Goal: Task Accomplishment & Management: Manage account settings

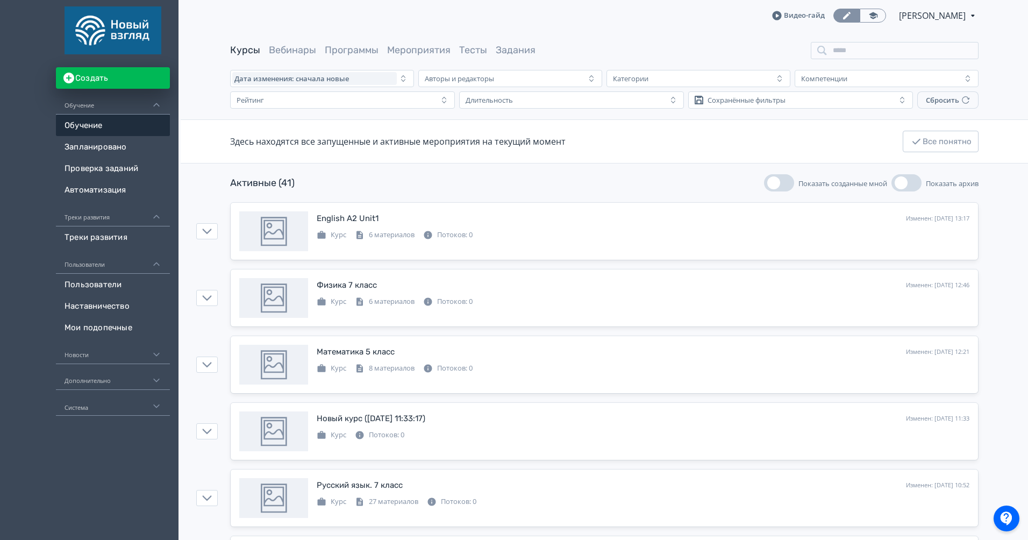
click at [556, 80] on div "Авторы и редакторы" at bounding box center [502, 78] width 164 height 13
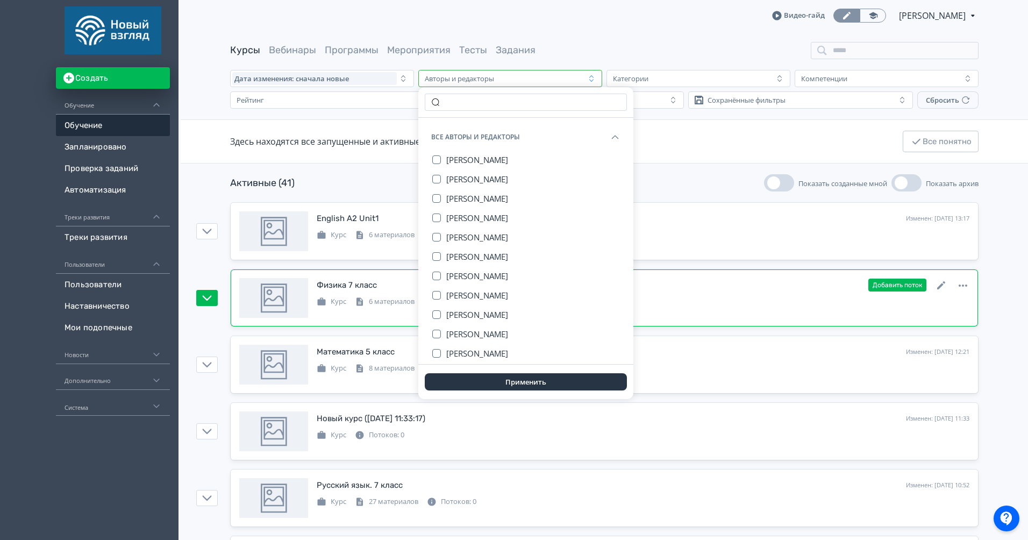
click at [361, 301] on icon at bounding box center [360, 302] width 10 height 10
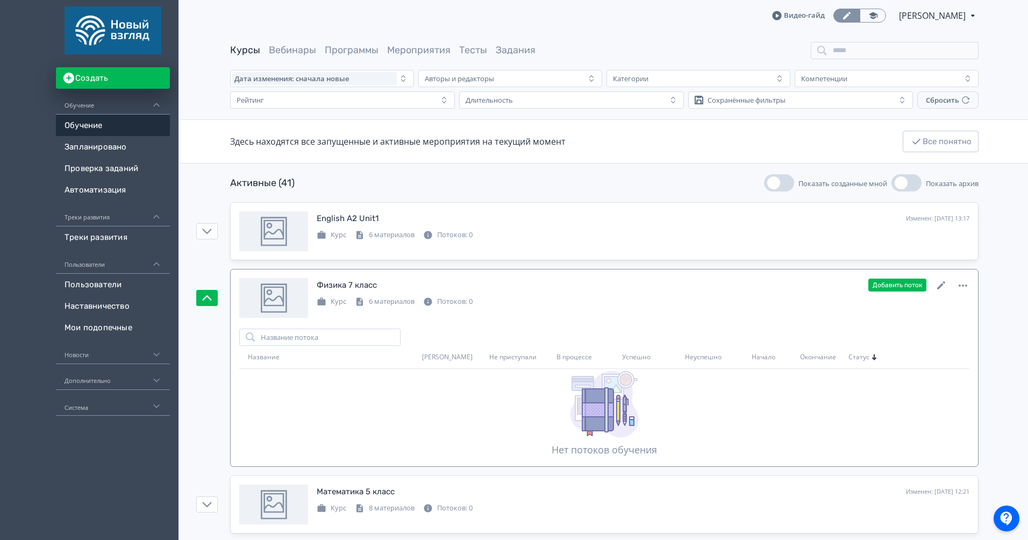
click at [938, 280] on icon at bounding box center [941, 285] width 13 height 13
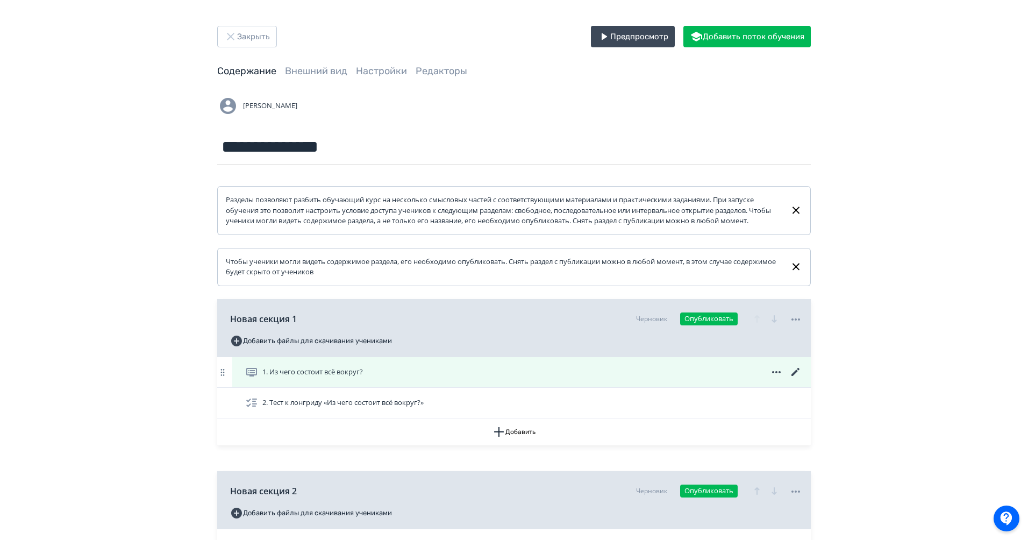
click at [801, 378] on icon at bounding box center [795, 371] width 13 height 13
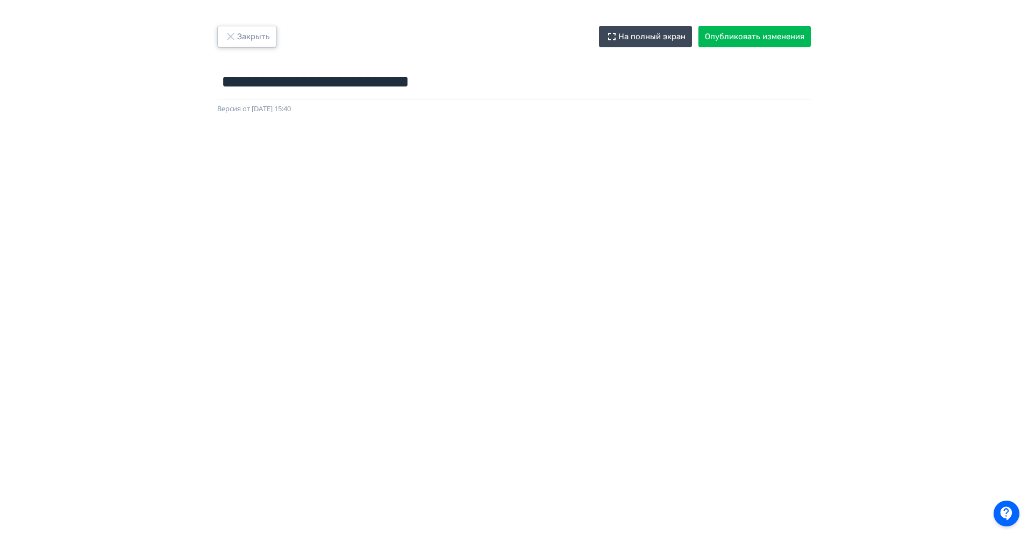
click at [237, 32] on button "Закрыть" at bounding box center [247, 36] width 60 height 21
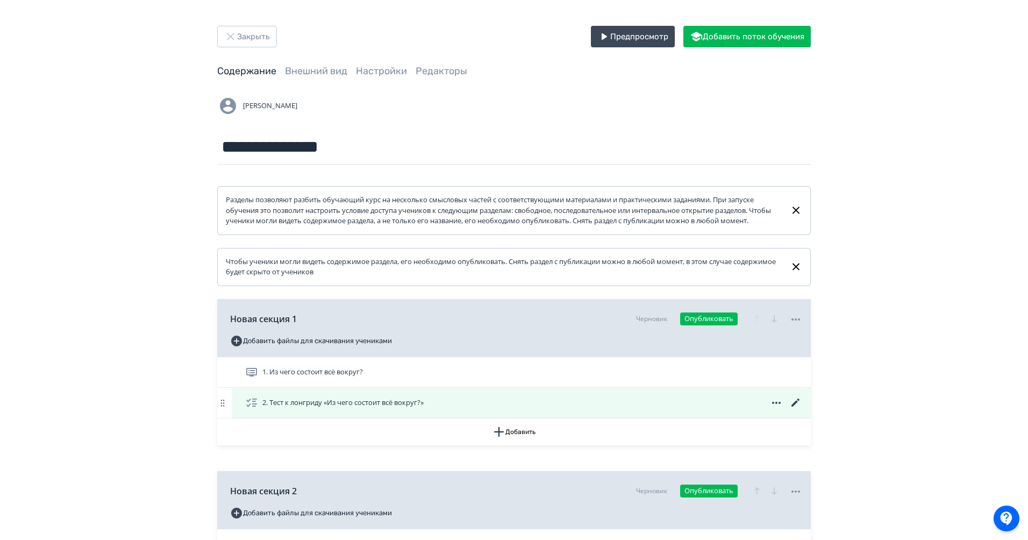
click at [796, 409] on icon at bounding box center [795, 402] width 13 height 13
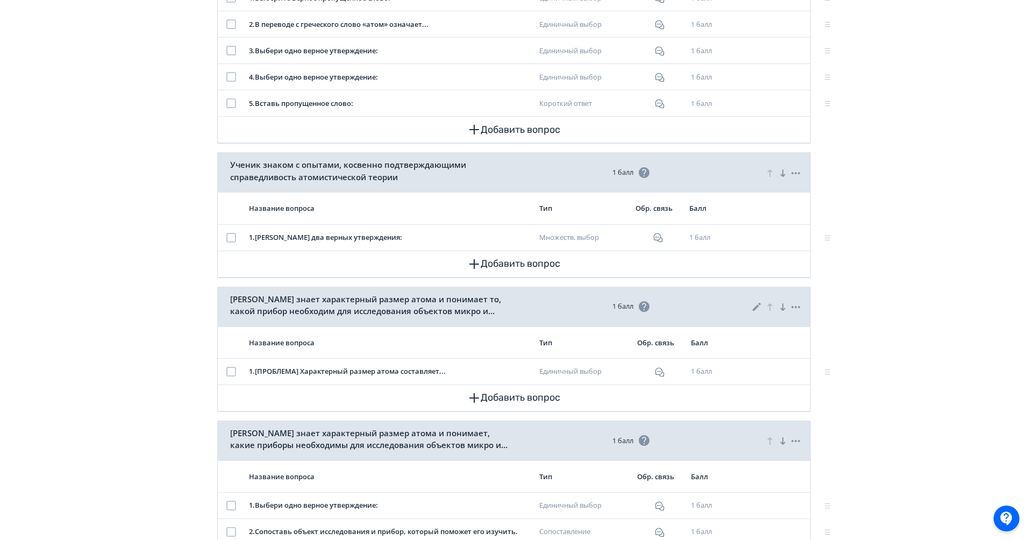
scroll to position [255, 0]
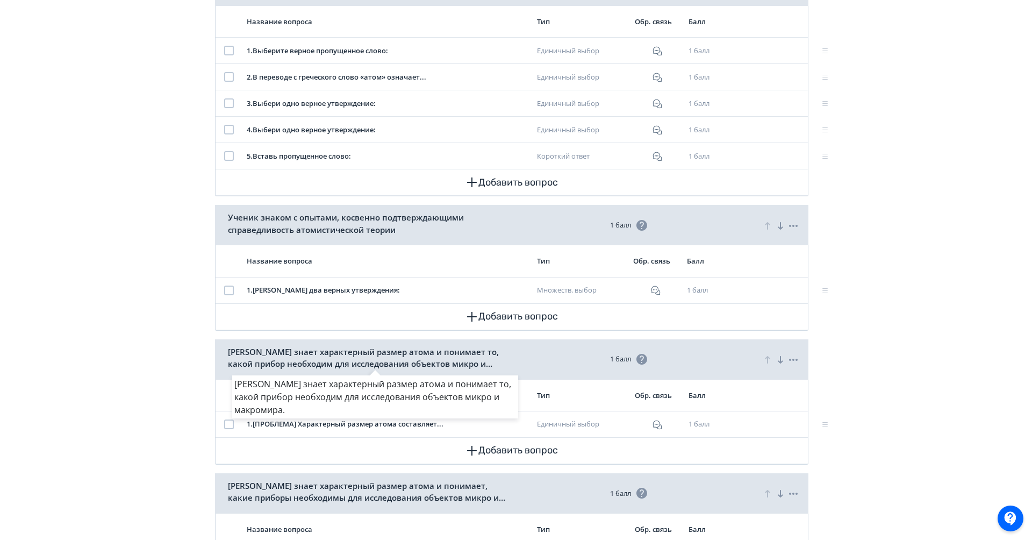
click at [142, 235] on div "[PERSON_NAME] знает характерный размер атома и понимает то, какой прибор необхо…" at bounding box center [516, 270] width 1032 height 540
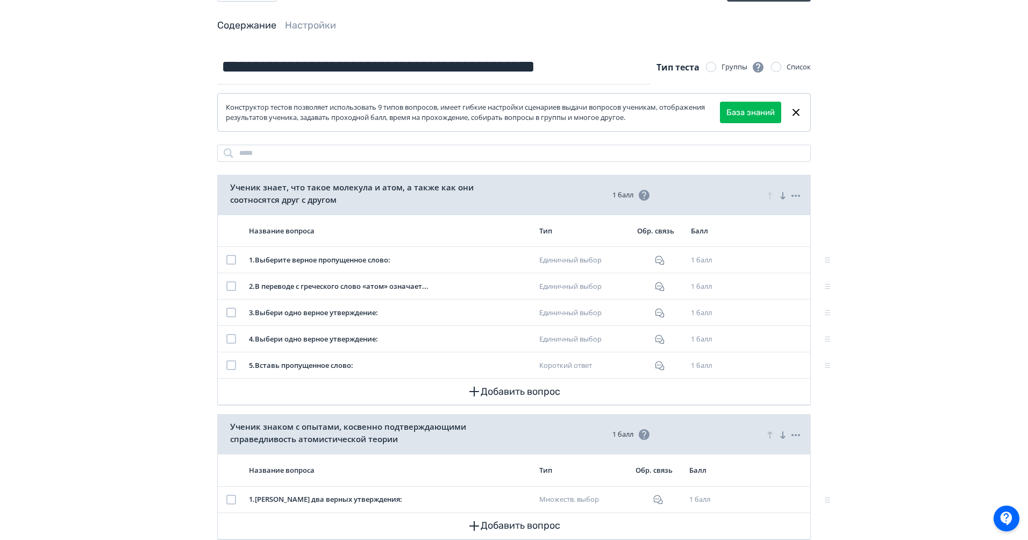
scroll to position [0, 0]
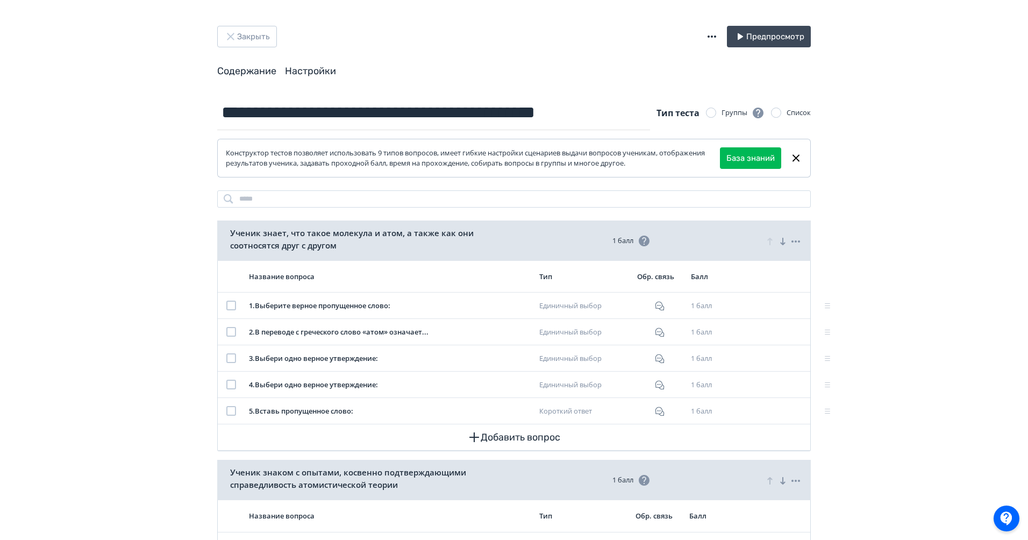
click at [287, 69] on link "Настройки" at bounding box center [310, 71] width 51 height 12
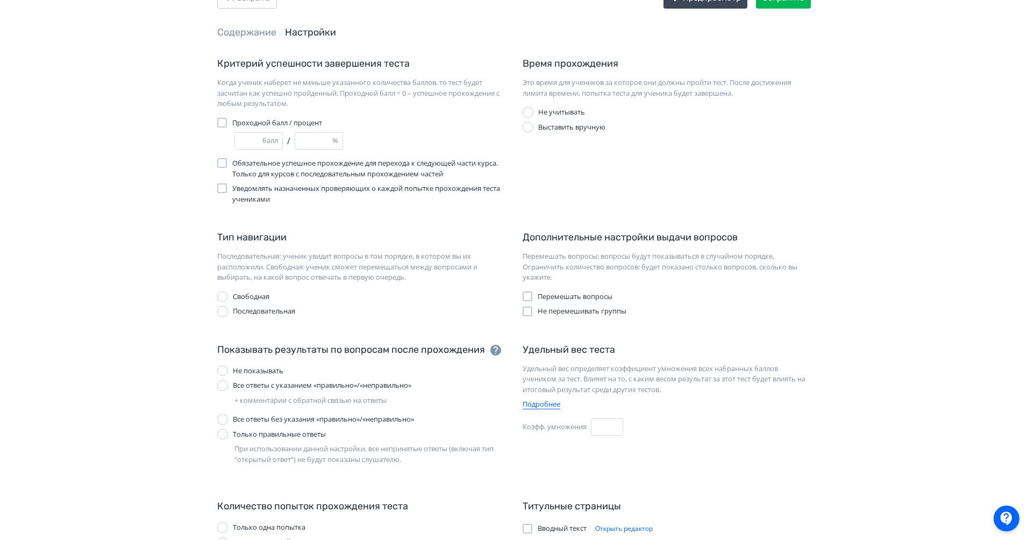
scroll to position [19, 0]
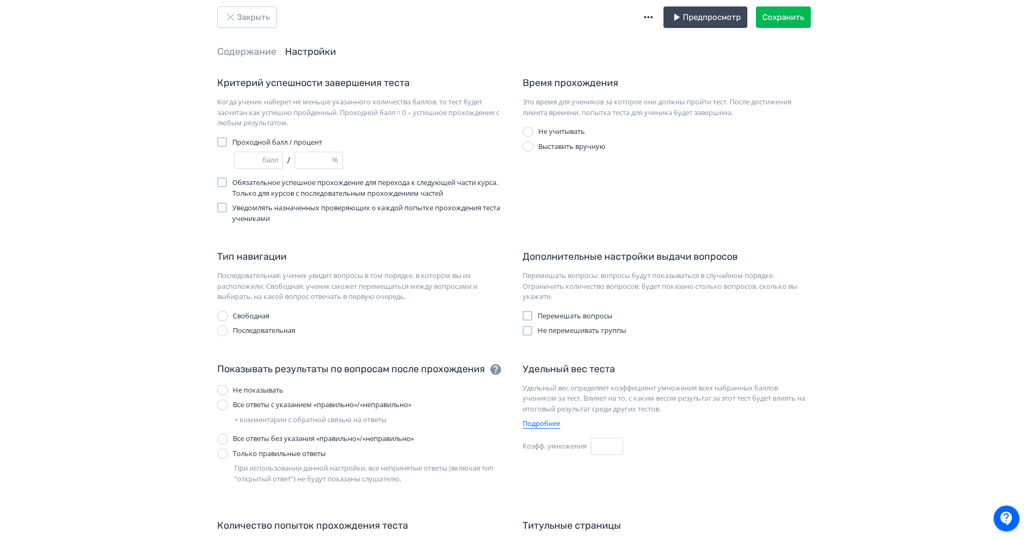
click at [534, 146] on label "Выставить вручную" at bounding box center [563, 146] width 83 height 11
click at [561, 166] on input "*" at bounding box center [558, 164] width 37 height 16
click at [607, 166] on input "*" at bounding box center [615, 164] width 36 height 16
type input "**"
click at [708, 198] on div "Время прохождения Это время для учеников за которое они должны пройти тест. Пос…" at bounding box center [666, 150] width 305 height 148
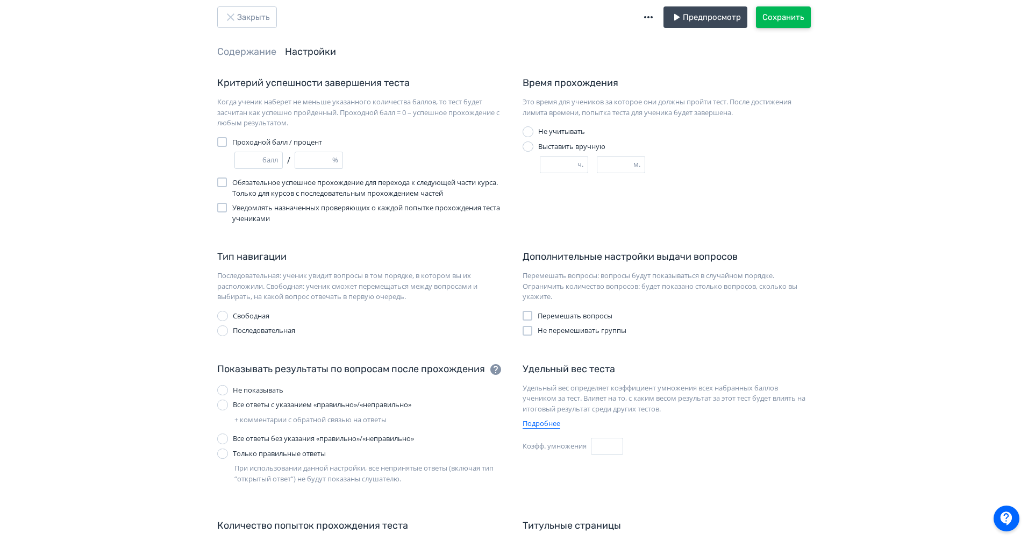
click at [774, 10] on button "Сохранить" at bounding box center [783, 16] width 55 height 21
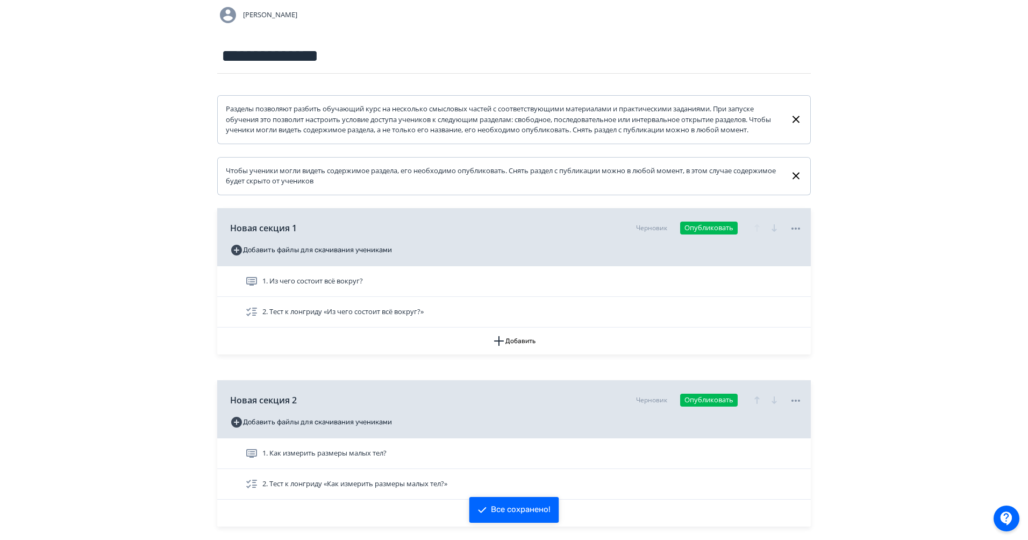
scroll to position [96, 0]
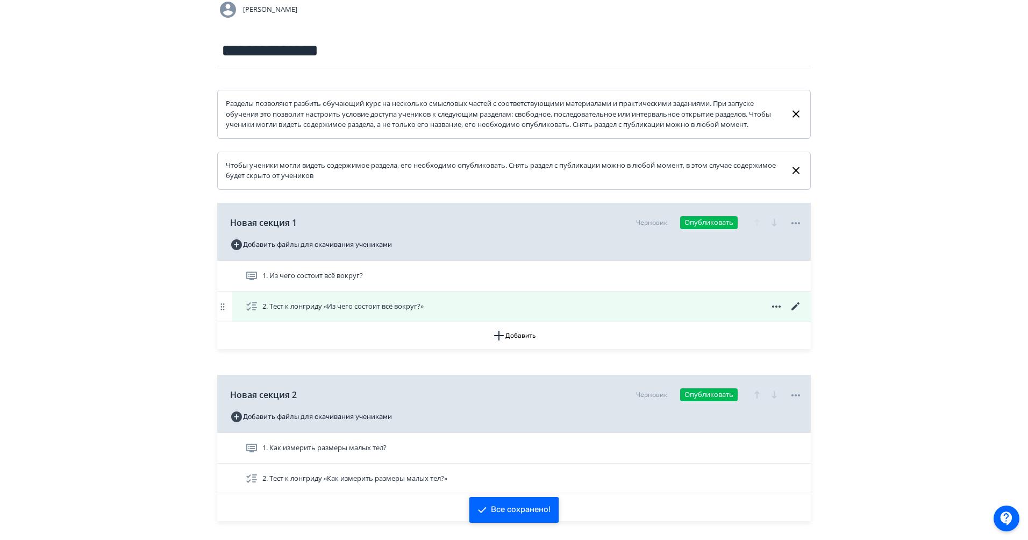
click at [792, 311] on icon at bounding box center [795, 306] width 13 height 13
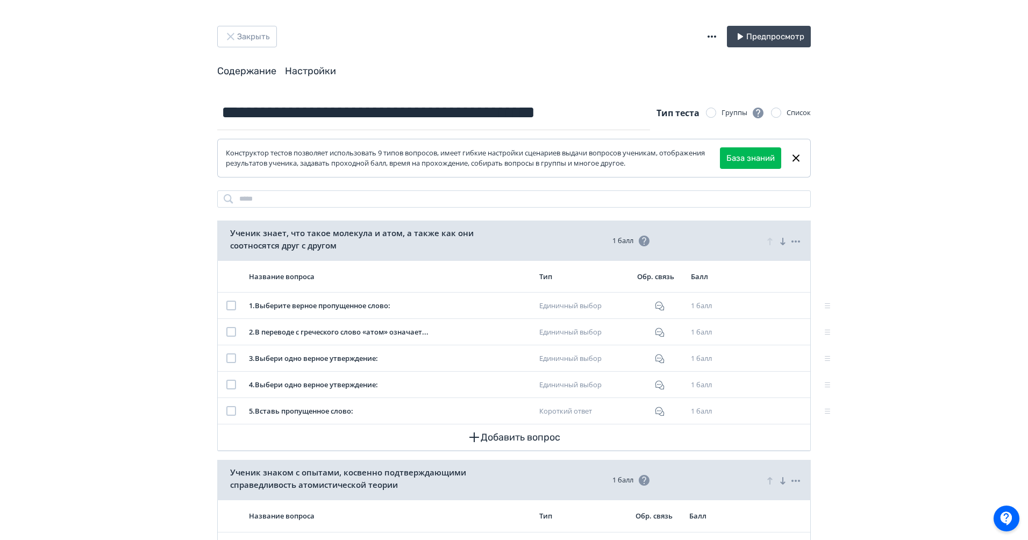
click at [319, 71] on link "Настройки" at bounding box center [310, 71] width 51 height 12
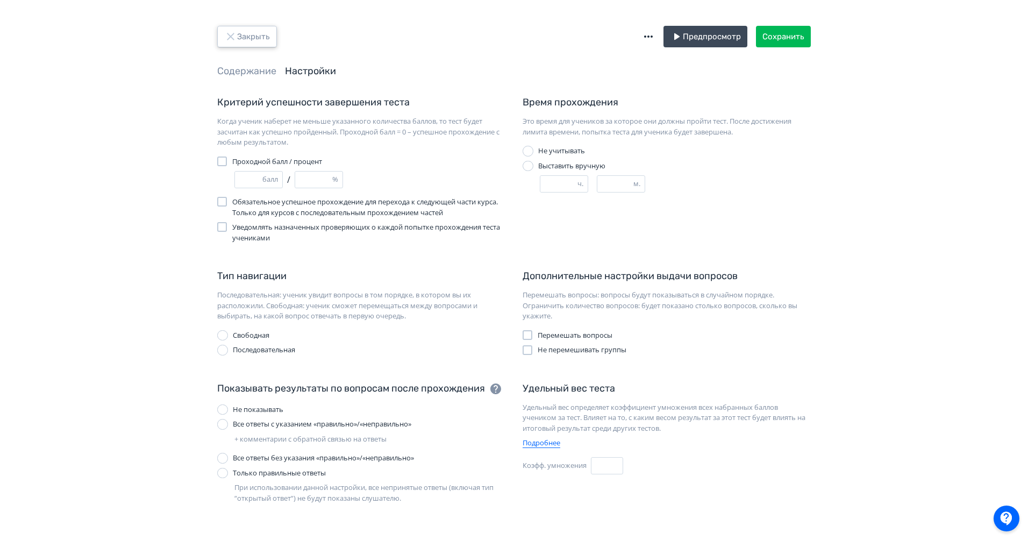
click at [239, 28] on button "Закрыть" at bounding box center [247, 36] width 60 height 21
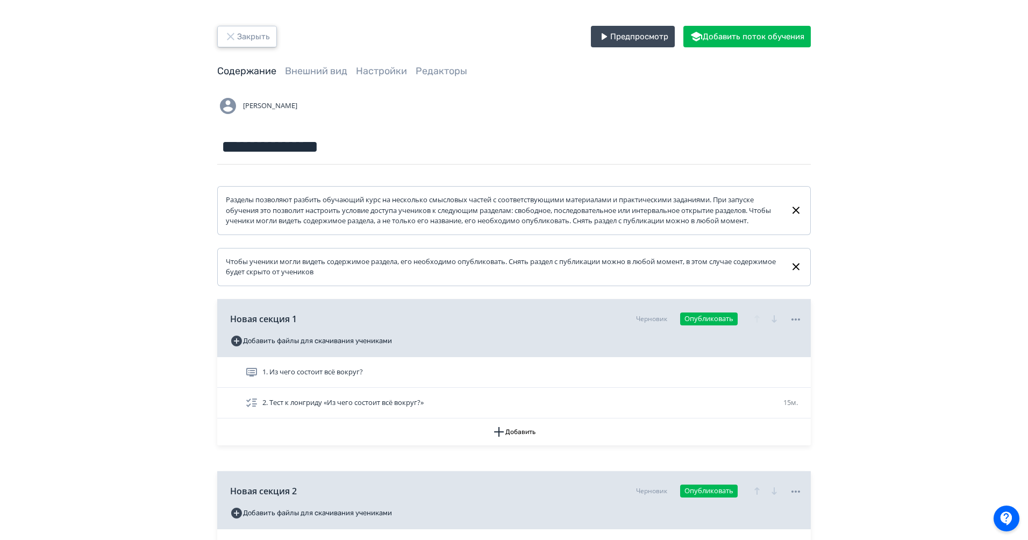
click at [264, 37] on button "Закрыть" at bounding box center [247, 36] width 60 height 21
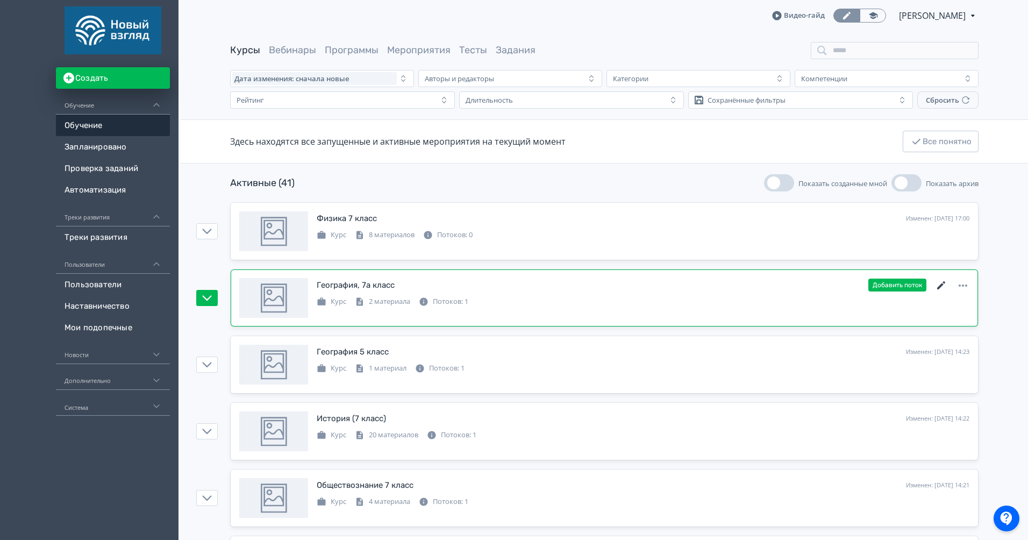
click at [943, 284] on icon at bounding box center [941, 285] width 13 height 13
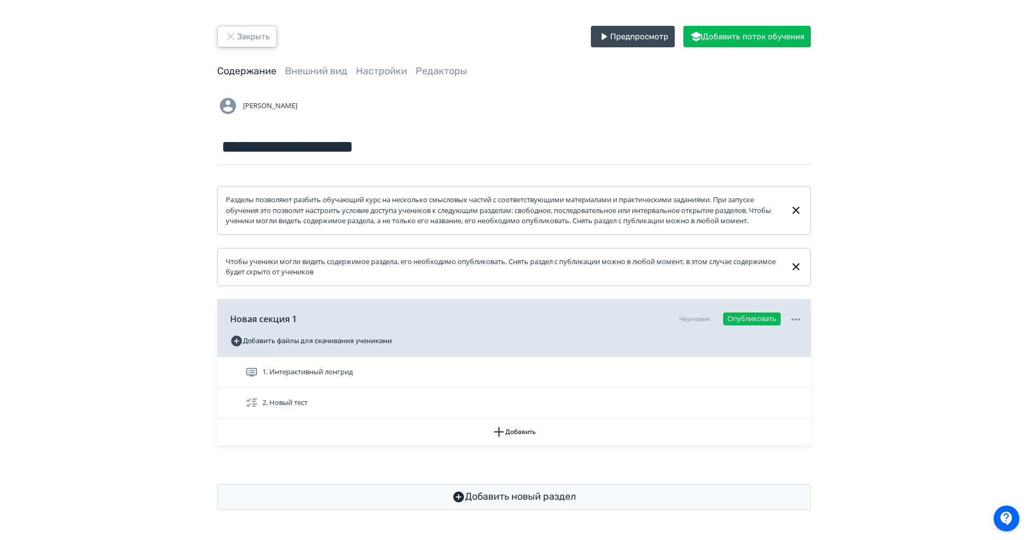
click at [245, 38] on button "Закрыть" at bounding box center [247, 36] width 60 height 21
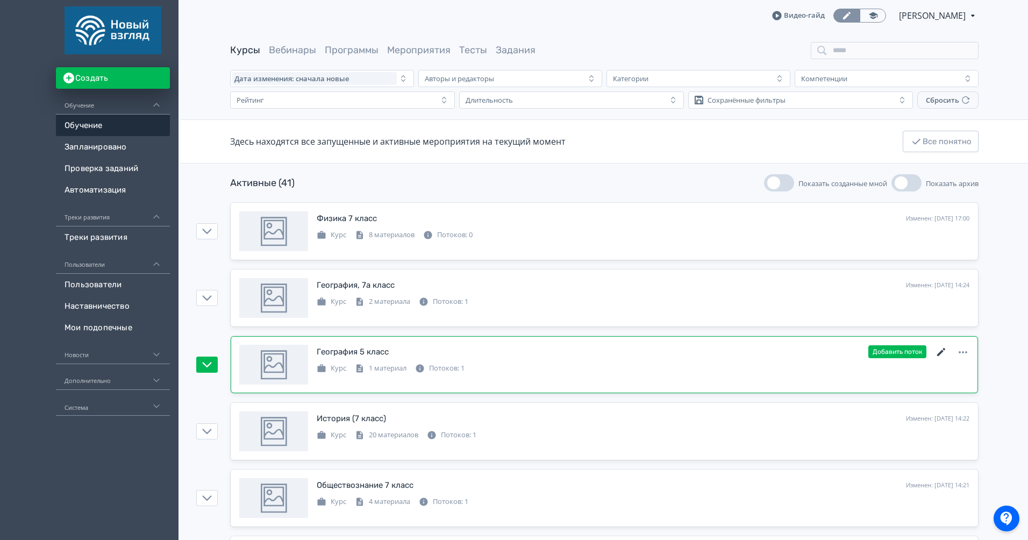
click at [940, 353] on icon at bounding box center [941, 352] width 8 height 8
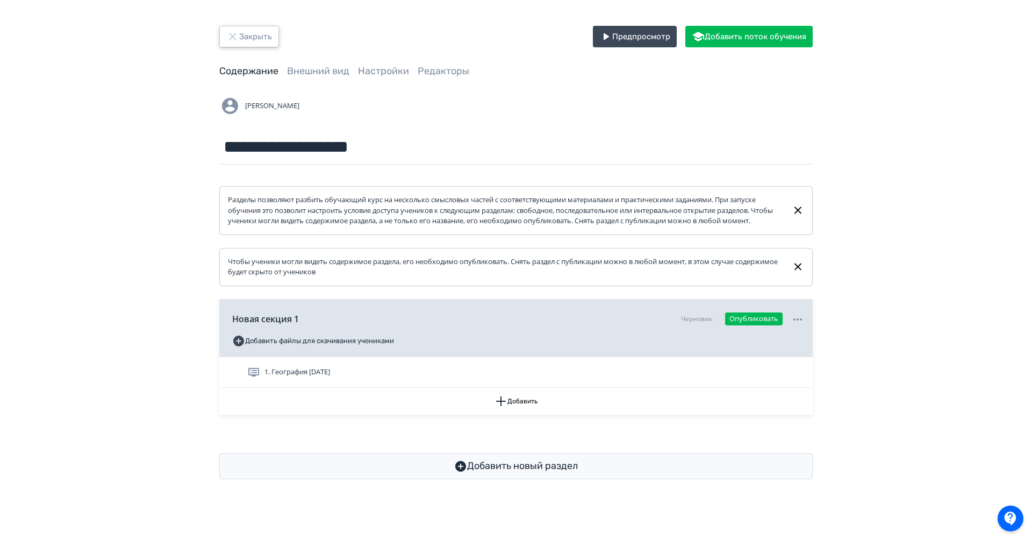
click at [248, 32] on button "Закрыть" at bounding box center [249, 36] width 60 height 21
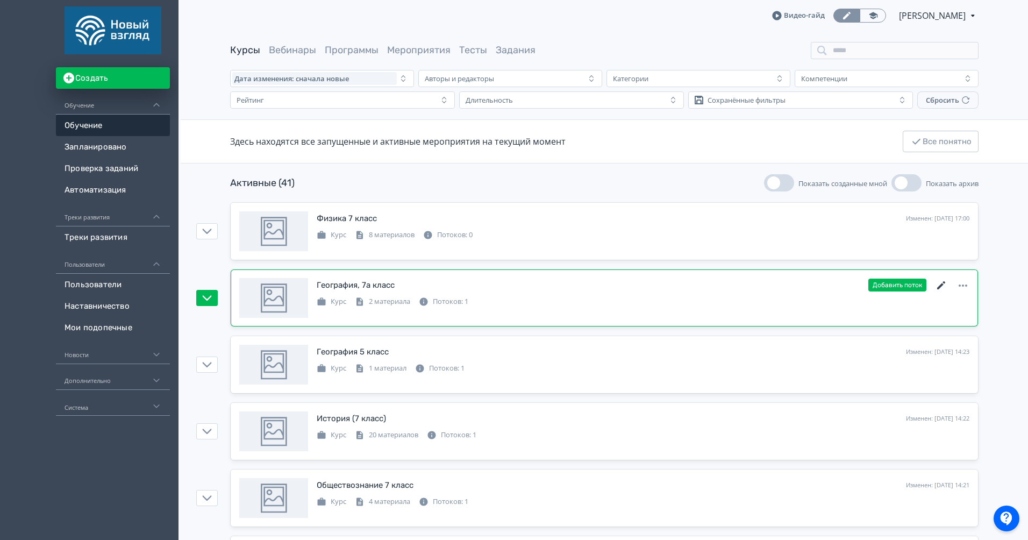
click at [943, 288] on icon at bounding box center [941, 285] width 13 height 13
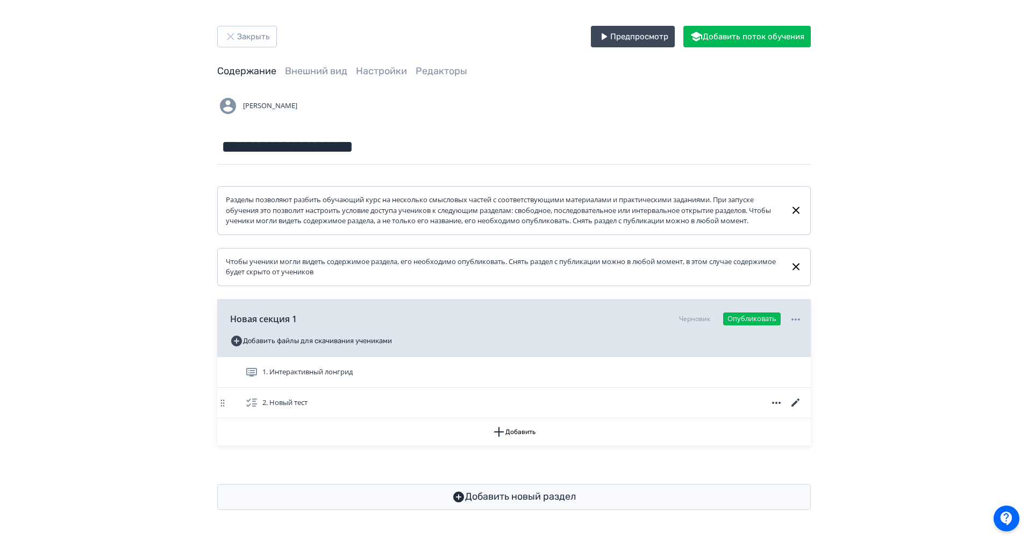
click at [796, 406] on icon at bounding box center [795, 402] width 8 height 8
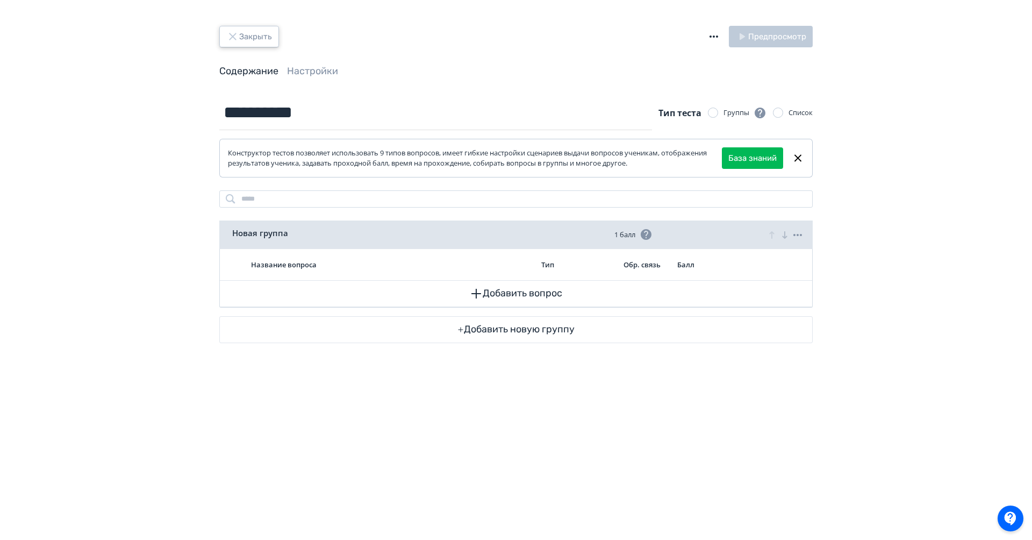
click at [263, 37] on button "Закрыть" at bounding box center [249, 36] width 60 height 21
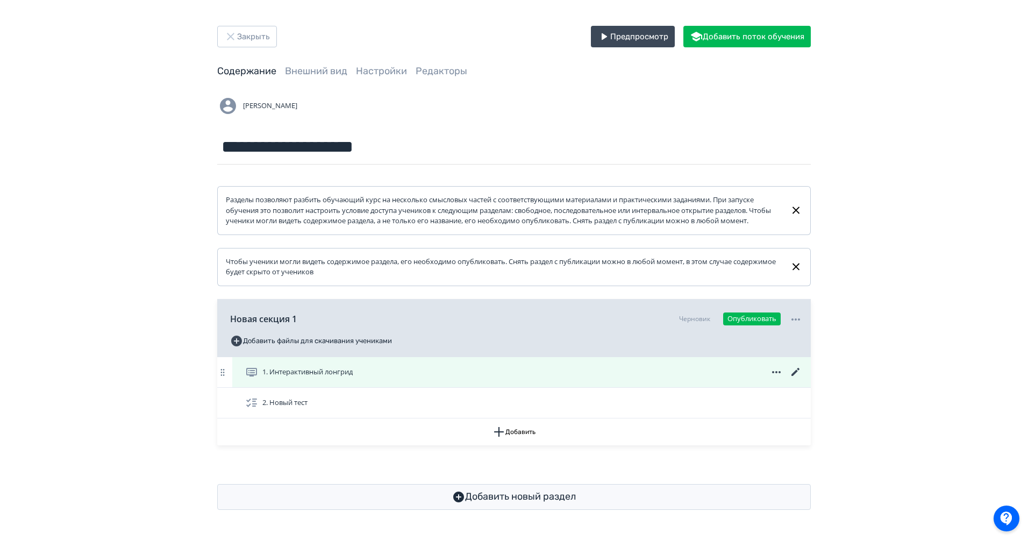
click at [798, 376] on icon at bounding box center [795, 372] width 8 height 8
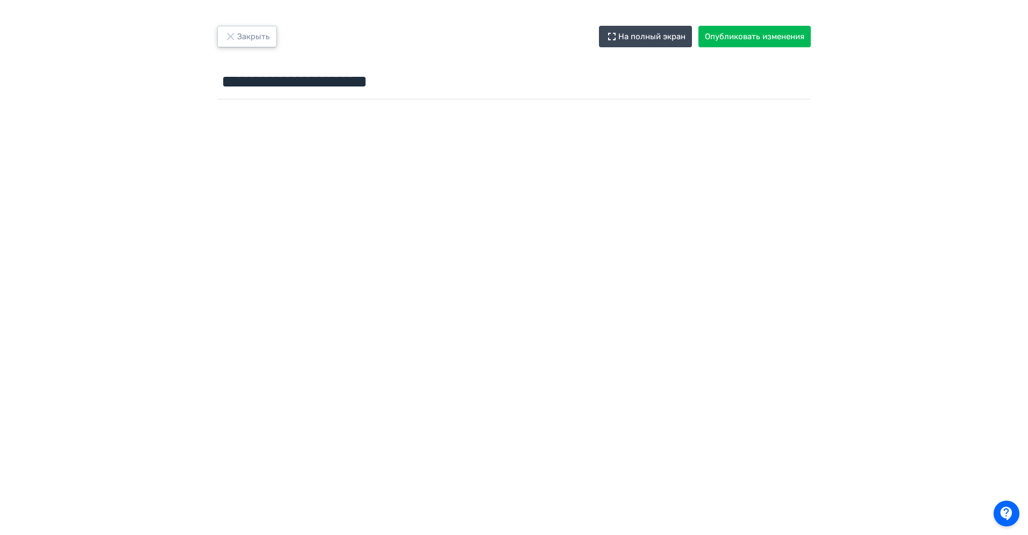
click at [264, 33] on button "Закрыть" at bounding box center [247, 36] width 60 height 21
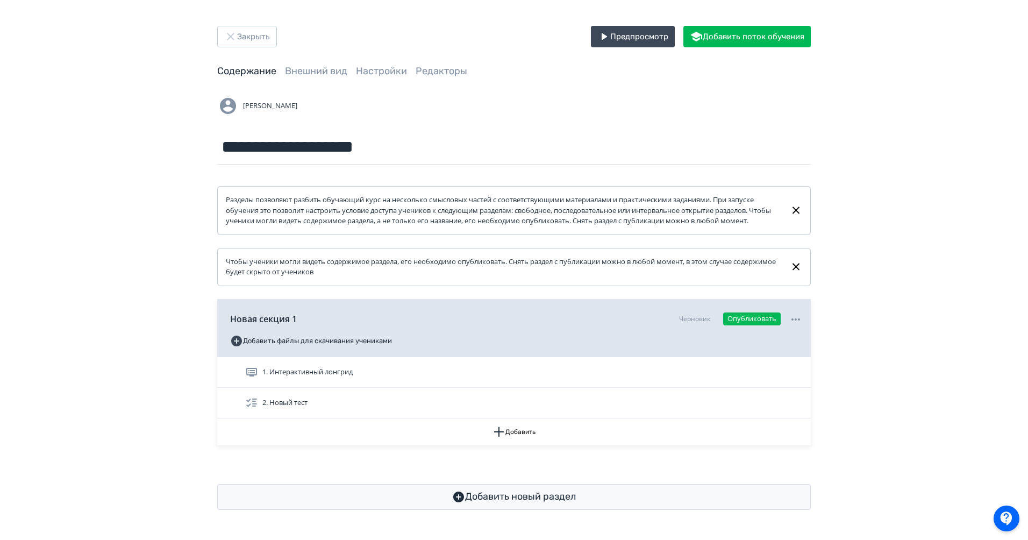
scroll to position [6, 0]
click at [264, 26] on button "Закрыть" at bounding box center [247, 36] width 60 height 21
